Goal: Task Accomplishment & Management: Complete application form

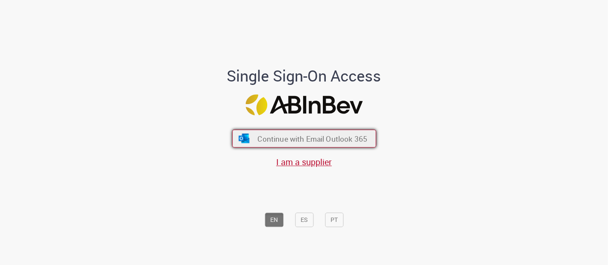
click at [356, 140] on span "Continue with Email Outlook 365" at bounding box center [312, 139] width 110 height 10
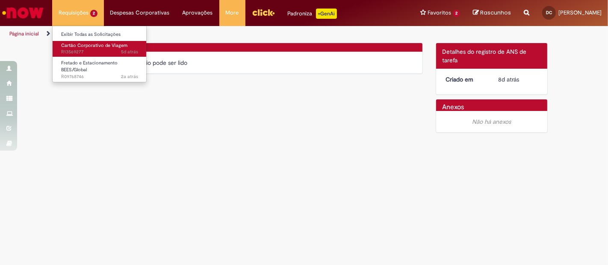
click at [91, 46] on span "Cartão Corporativo de Viagem" at bounding box center [94, 45] width 66 height 6
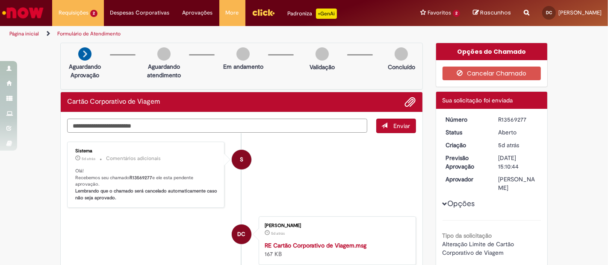
click at [221, 124] on textarea "Digite sua mensagem aqui..." at bounding box center [217, 126] width 300 height 14
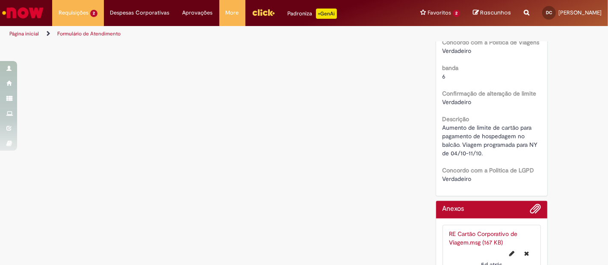
scroll to position [416, 0]
